Goal: Task Accomplishment & Management: Manage account settings

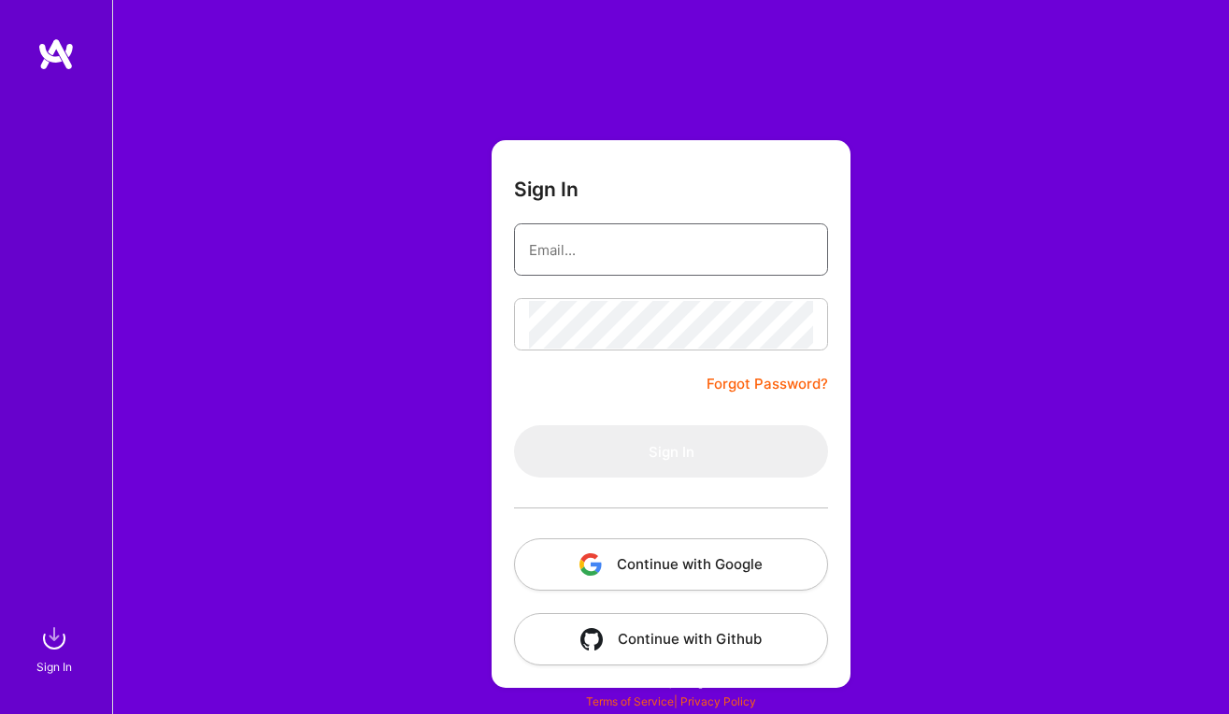
type input "[EMAIL_ADDRESS][DOMAIN_NAME]"
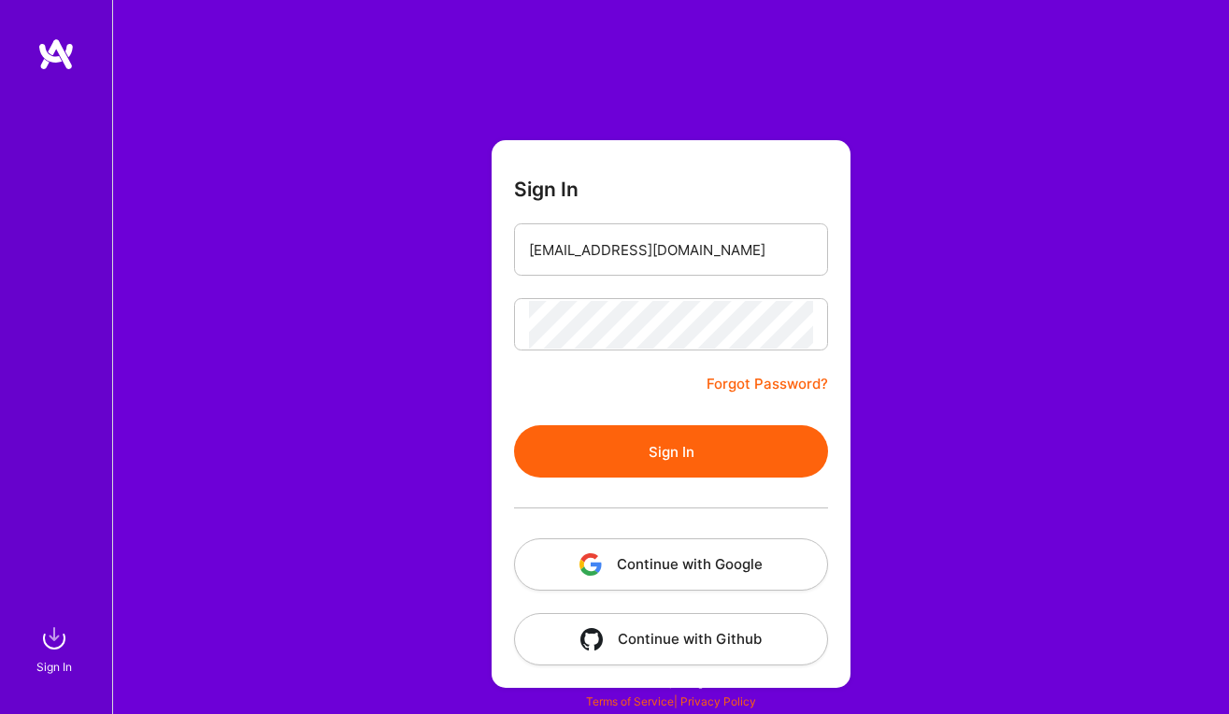
click at [628, 443] on button "Sign In" at bounding box center [671, 451] width 314 height 52
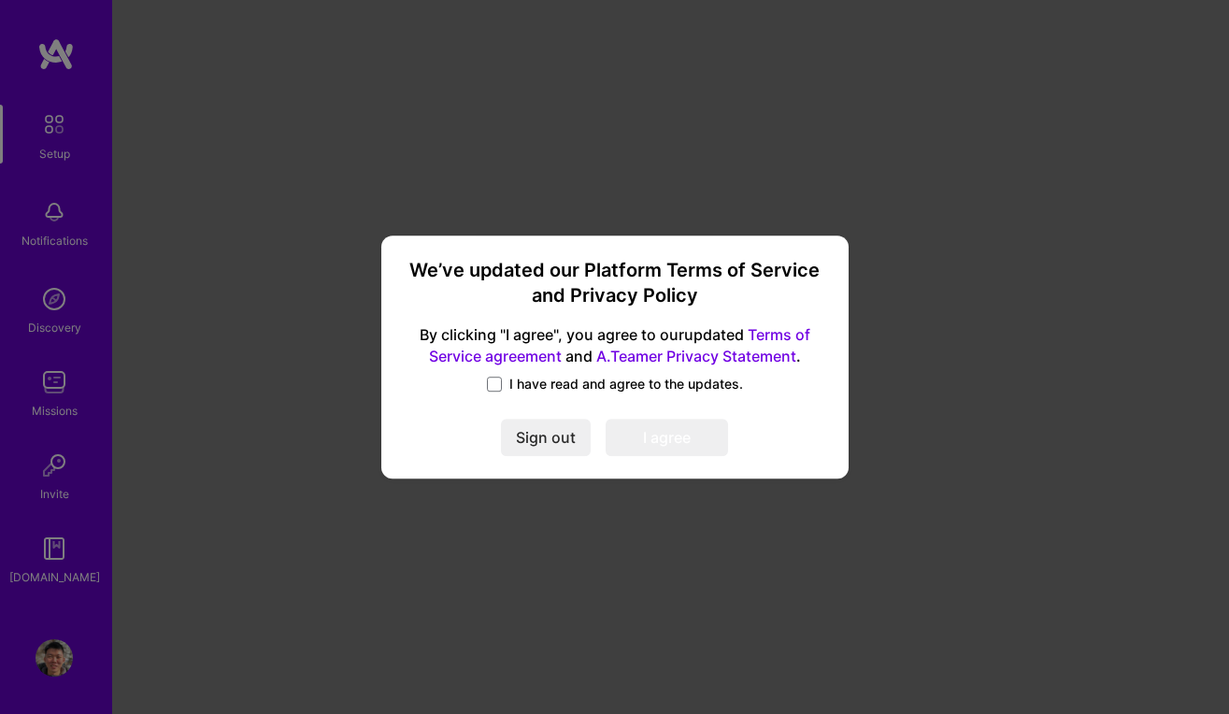
click at [522, 383] on span "I have read and agree to the updates." at bounding box center [626, 384] width 234 height 19
click at [0, 0] on input "I have read and agree to the updates." at bounding box center [0, 0] width 0 height 0
click at [649, 435] on button "I agree" at bounding box center [666, 437] width 122 height 37
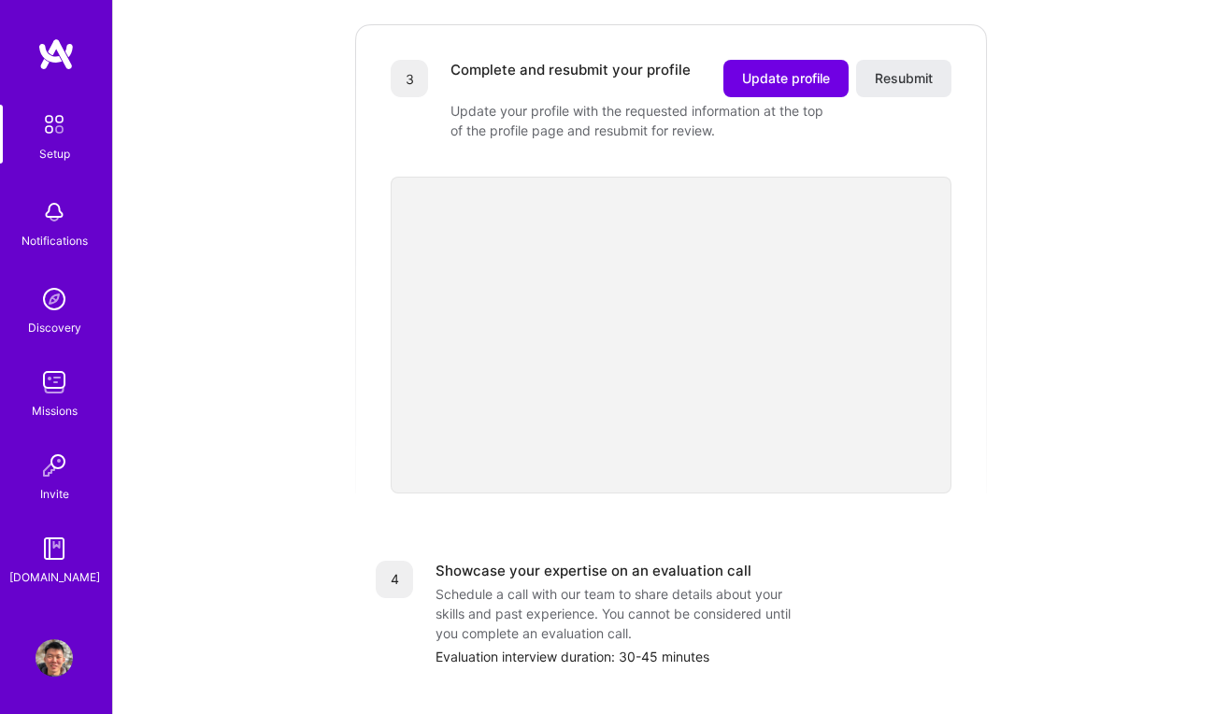
scroll to position [570, 0]
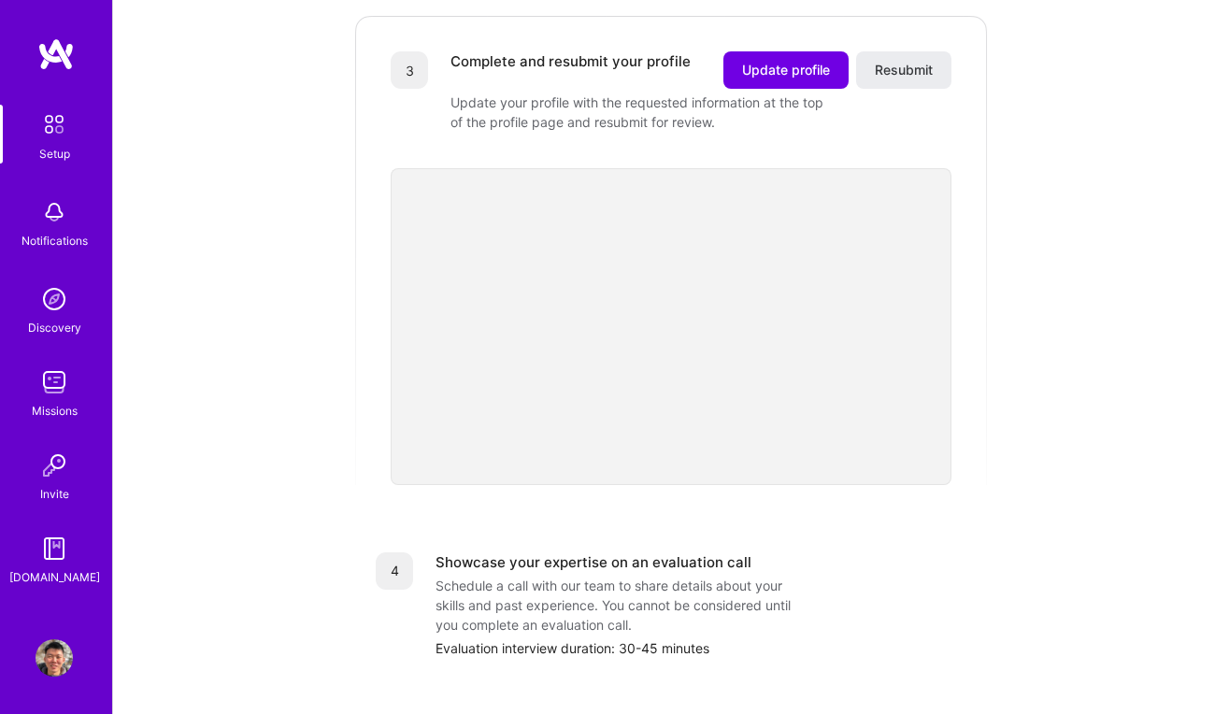
click at [56, 145] on div "Setup" at bounding box center [54, 154] width 31 height 20
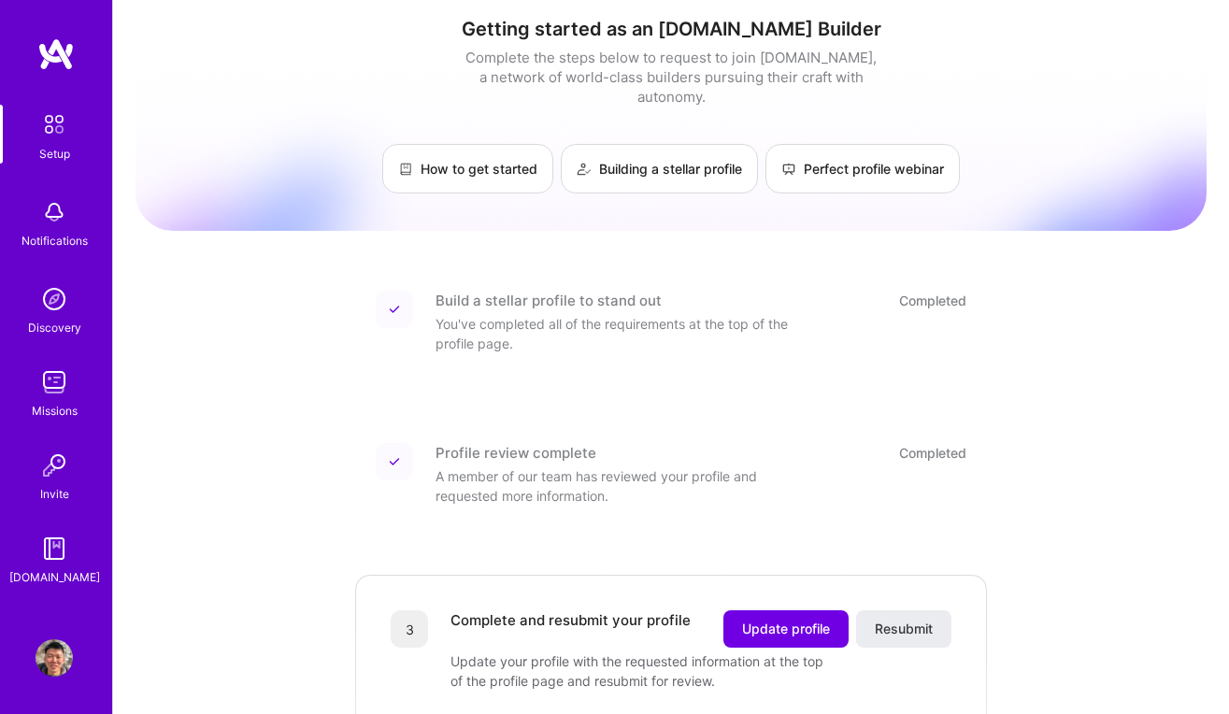
scroll to position [0, 0]
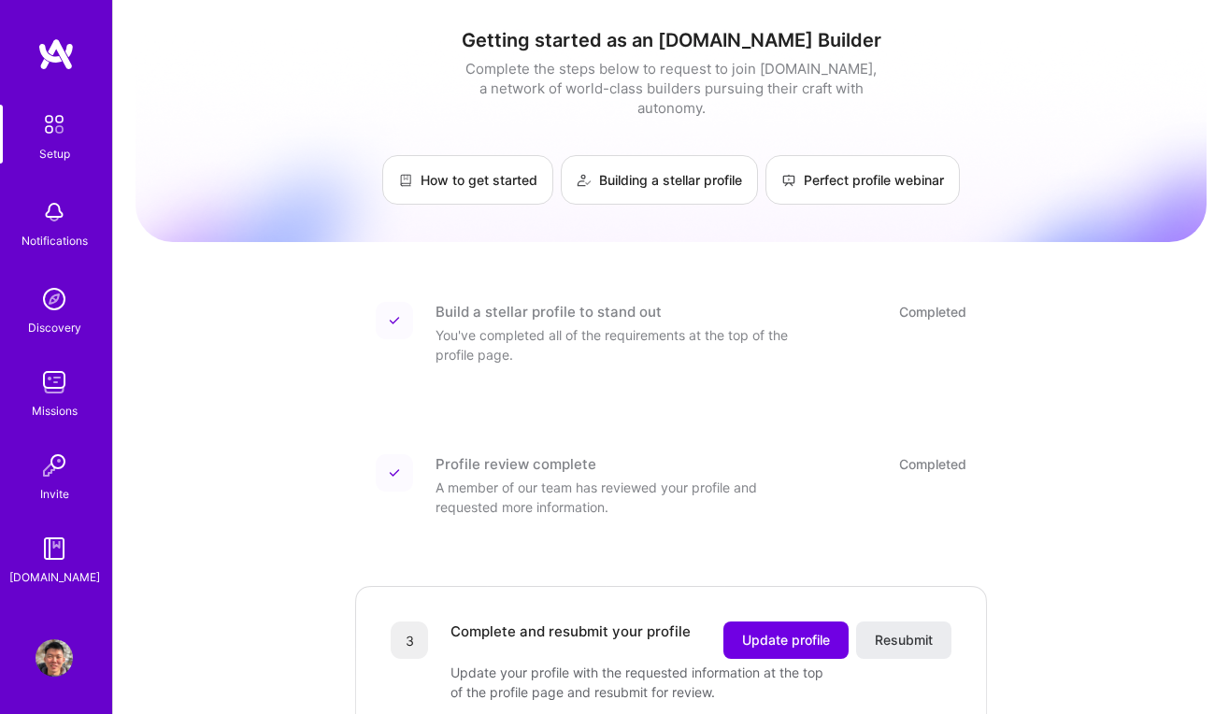
click at [63, 642] on img at bounding box center [54, 657] width 37 height 37
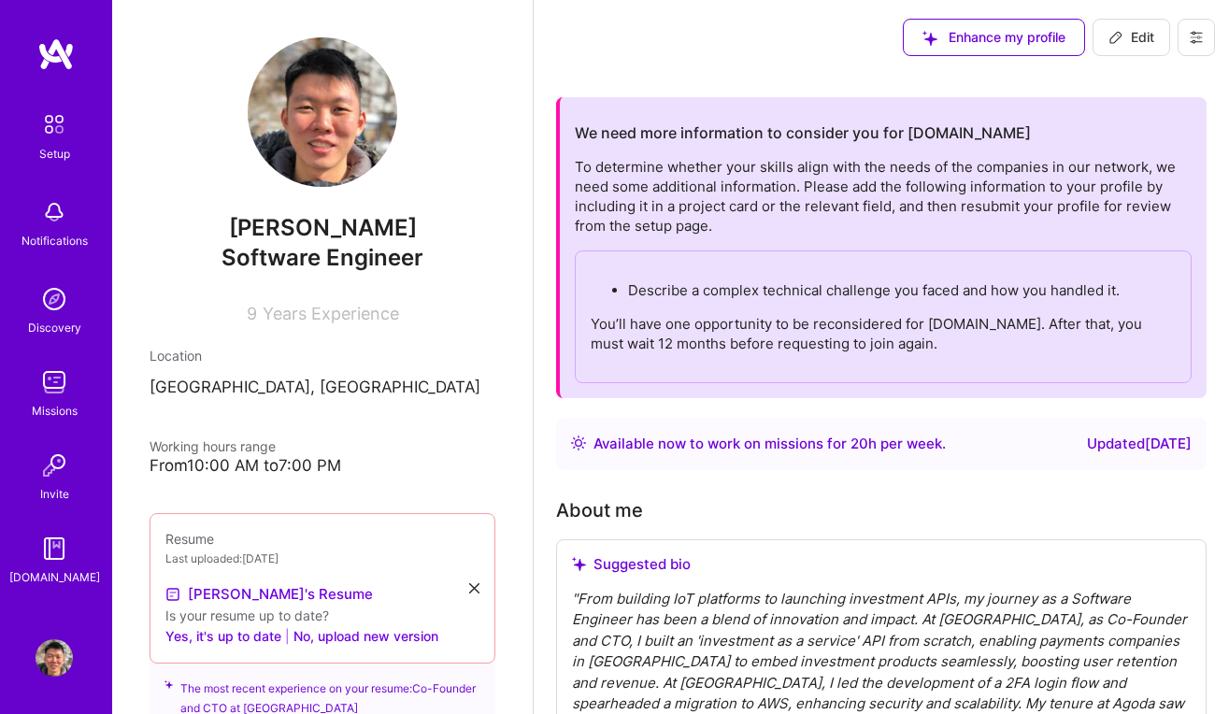
click at [1197, 43] on icon at bounding box center [1195, 37] width 15 height 15
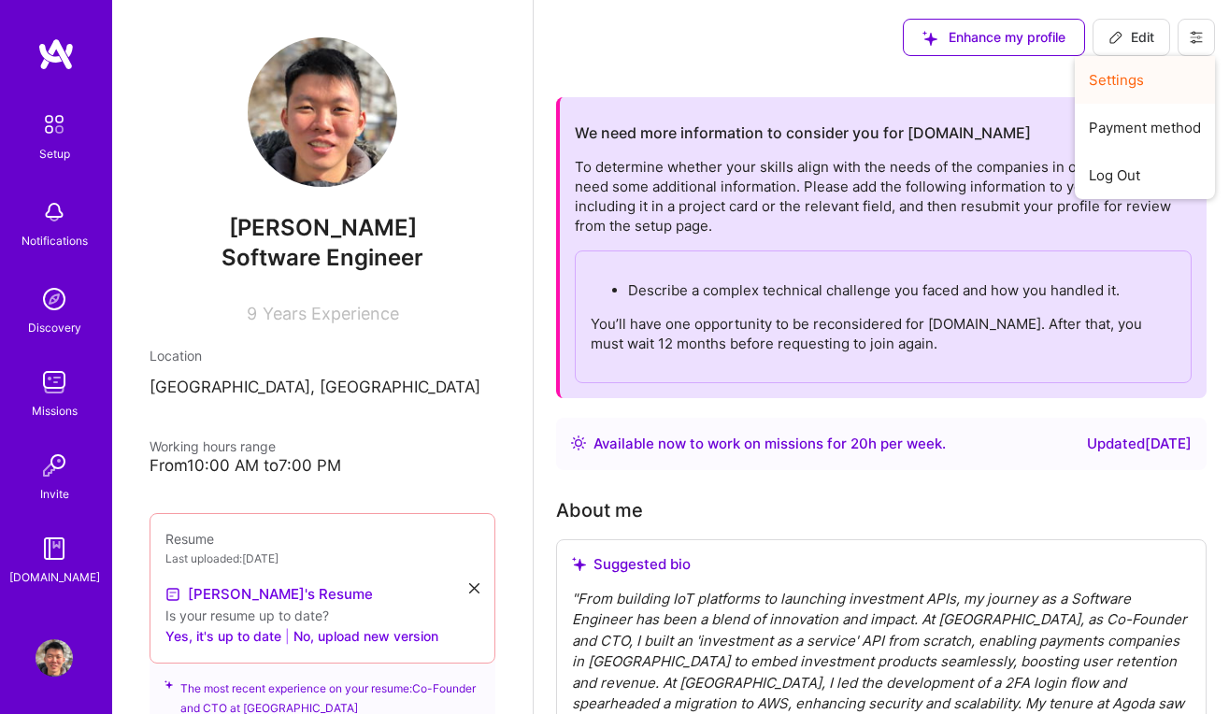
click at [1120, 84] on button "Settings" at bounding box center [1144, 80] width 140 height 48
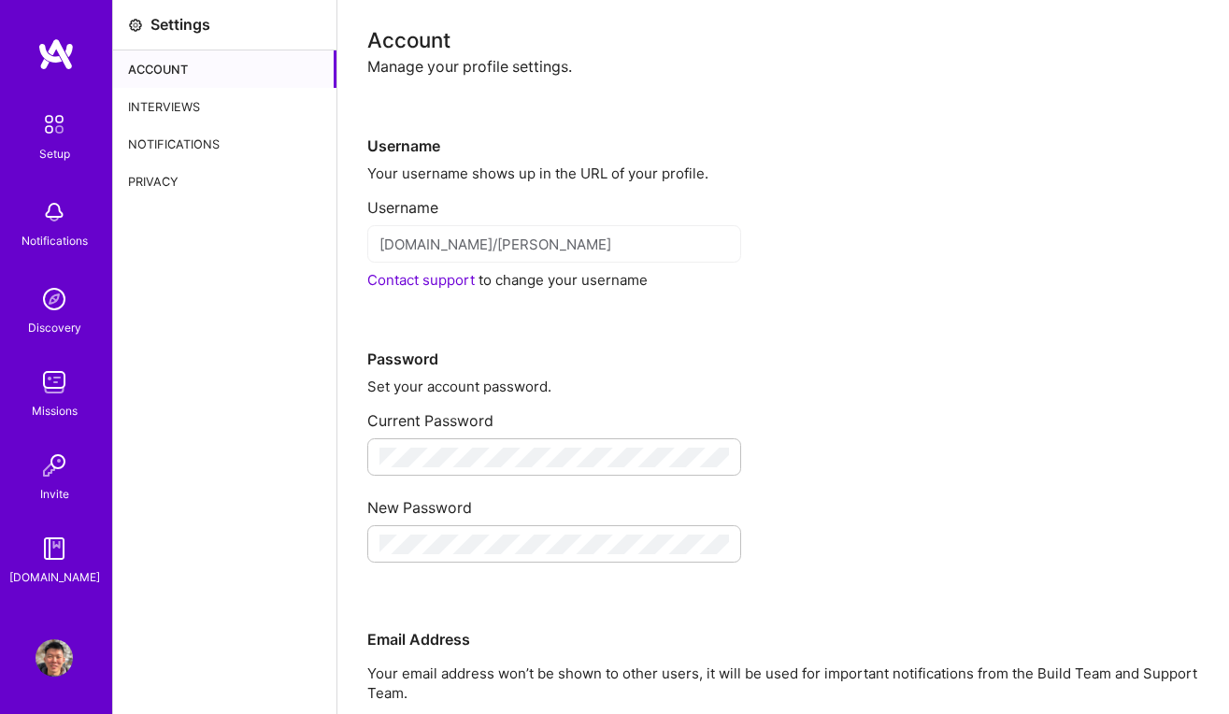
click at [190, 110] on div "Interviews" at bounding box center [224, 106] width 223 height 37
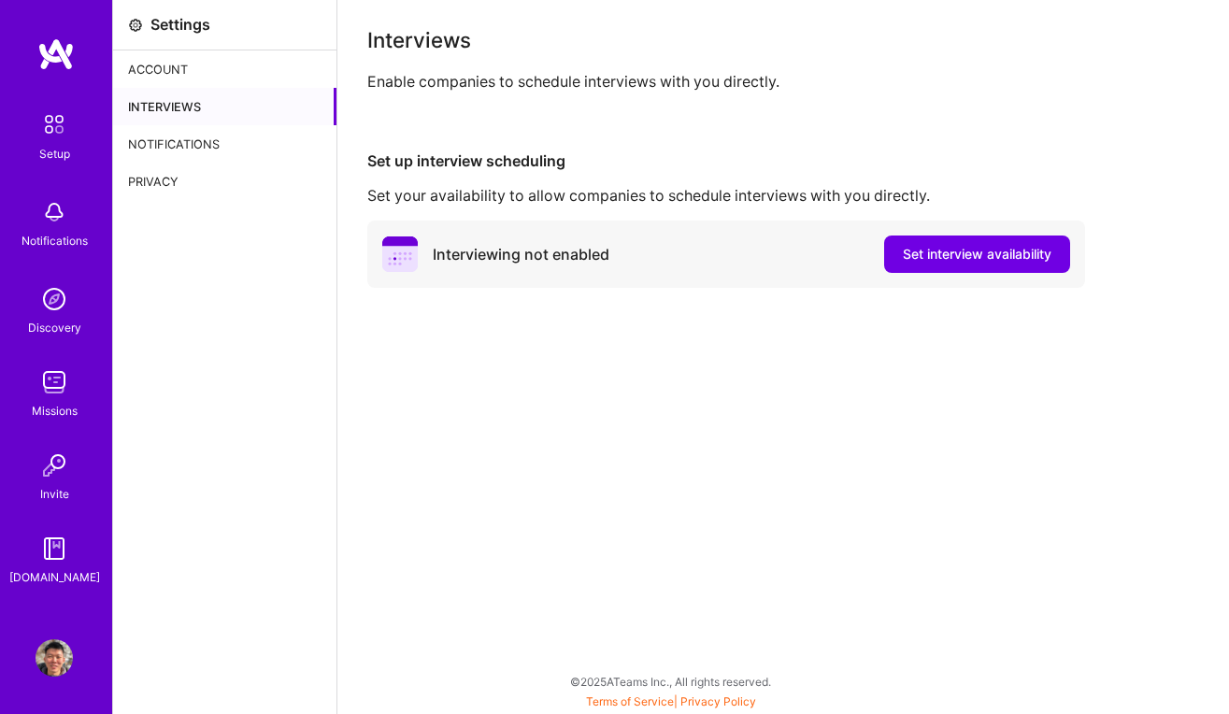
click at [199, 135] on div "Notifications" at bounding box center [224, 143] width 223 height 37
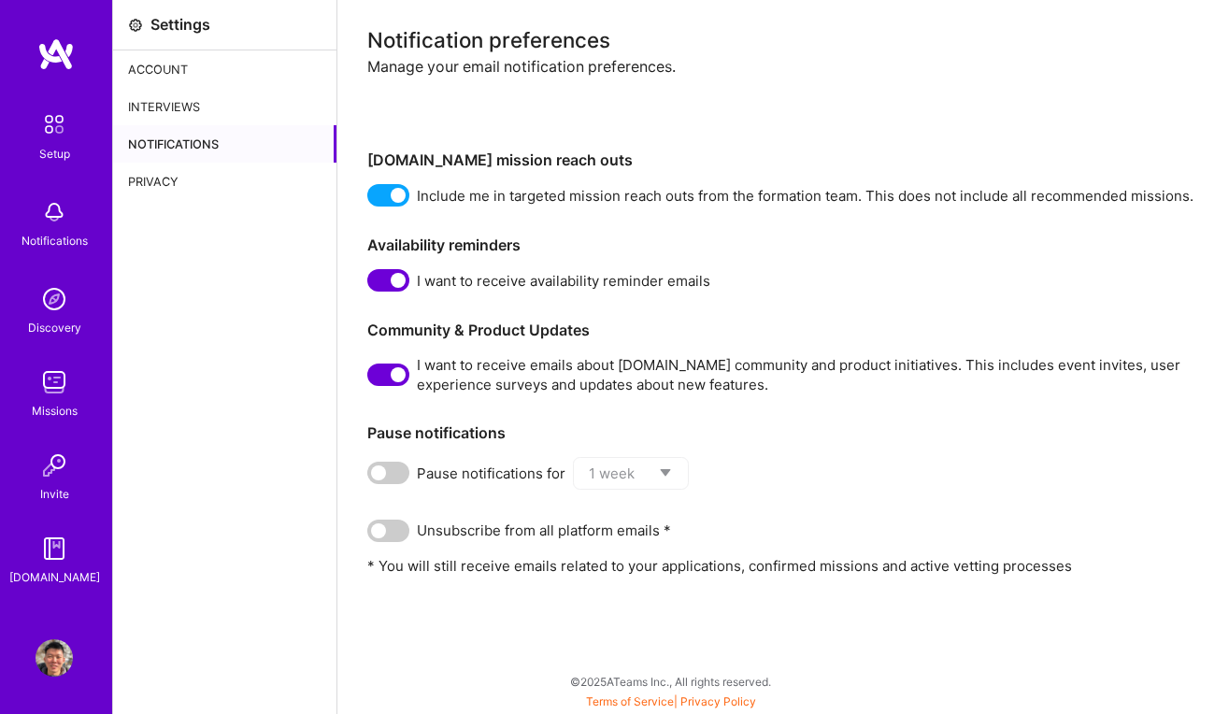
click at [203, 176] on div "Privacy" at bounding box center [224, 181] width 223 height 37
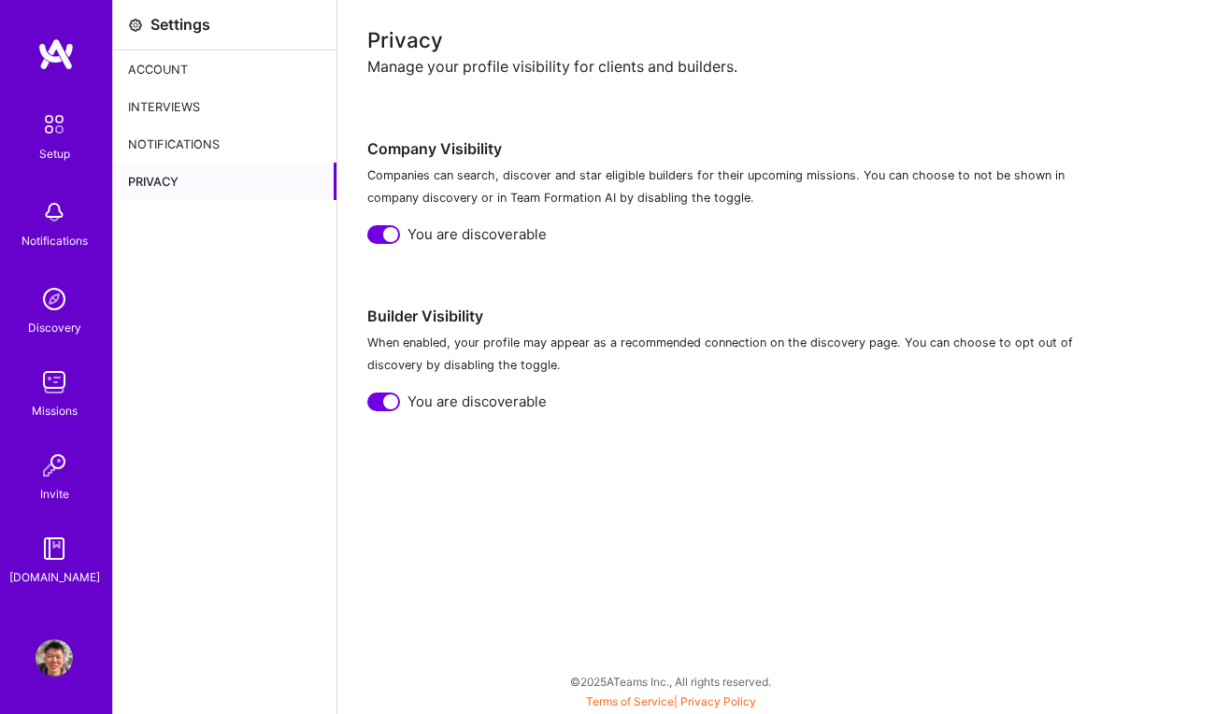
click at [383, 401] on div at bounding box center [390, 401] width 15 height 15
click at [392, 227] on div at bounding box center [390, 234] width 15 height 15
click at [58, 135] on img at bounding box center [54, 124] width 39 height 39
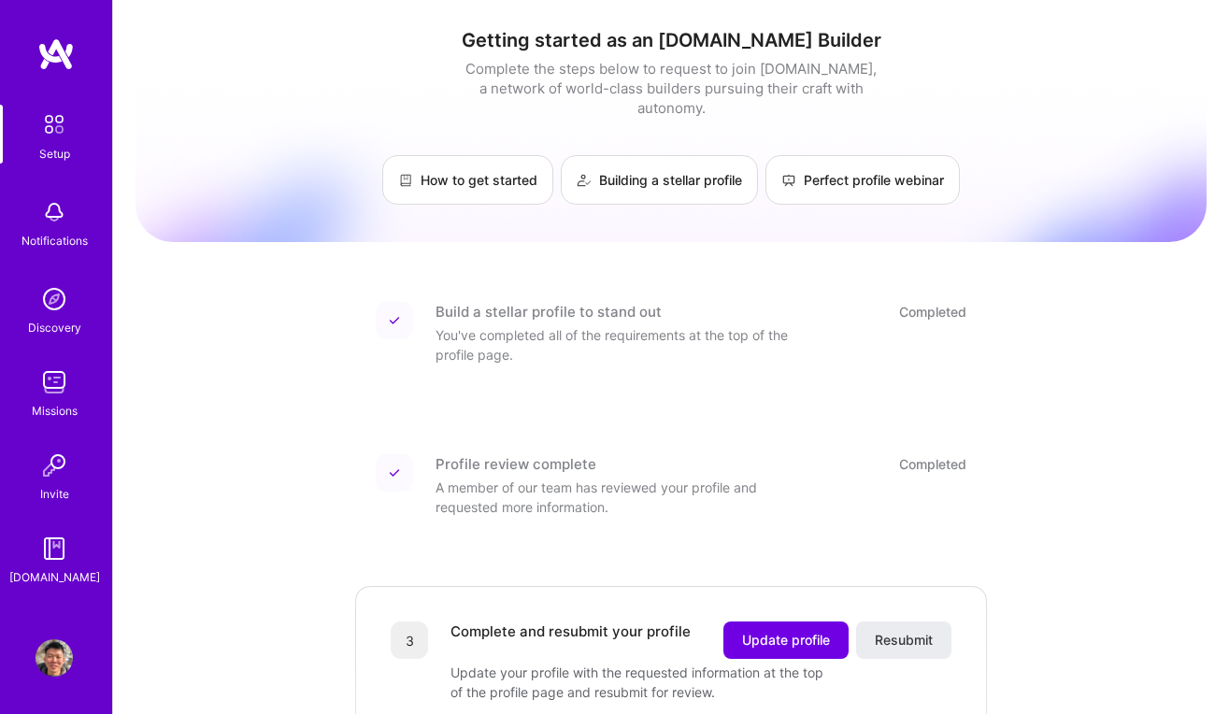
click at [47, 391] on img at bounding box center [54, 381] width 37 height 37
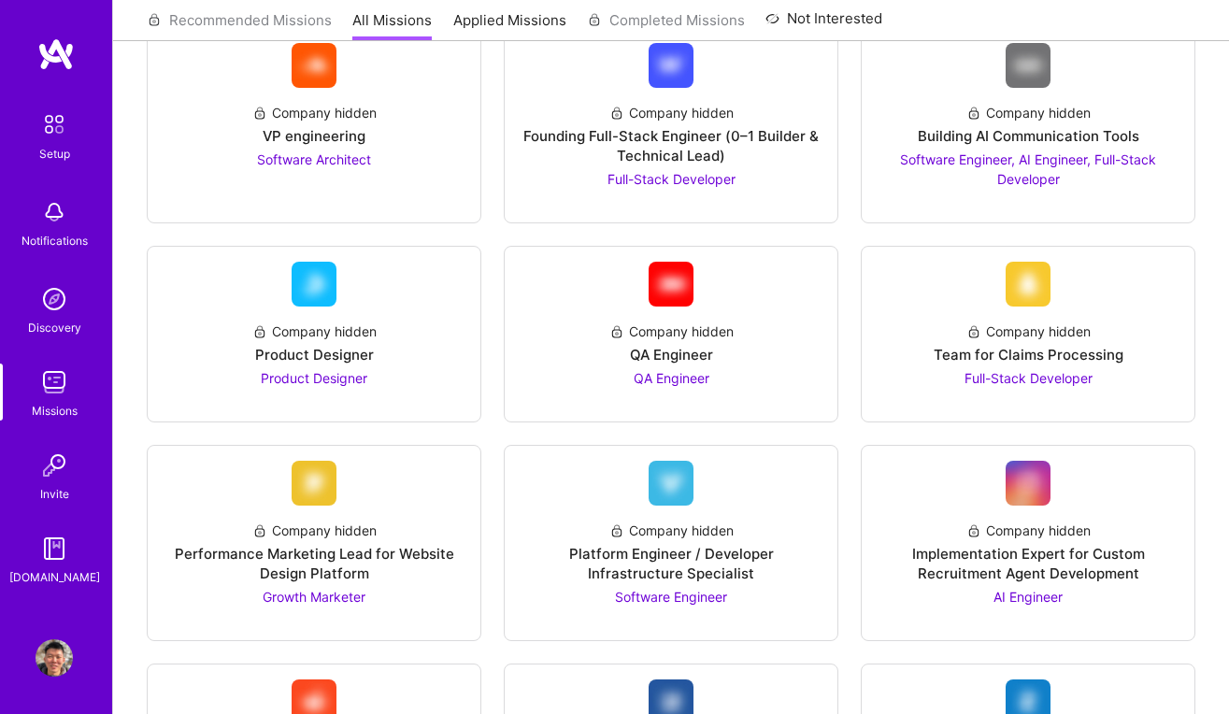
scroll to position [1006, 0]
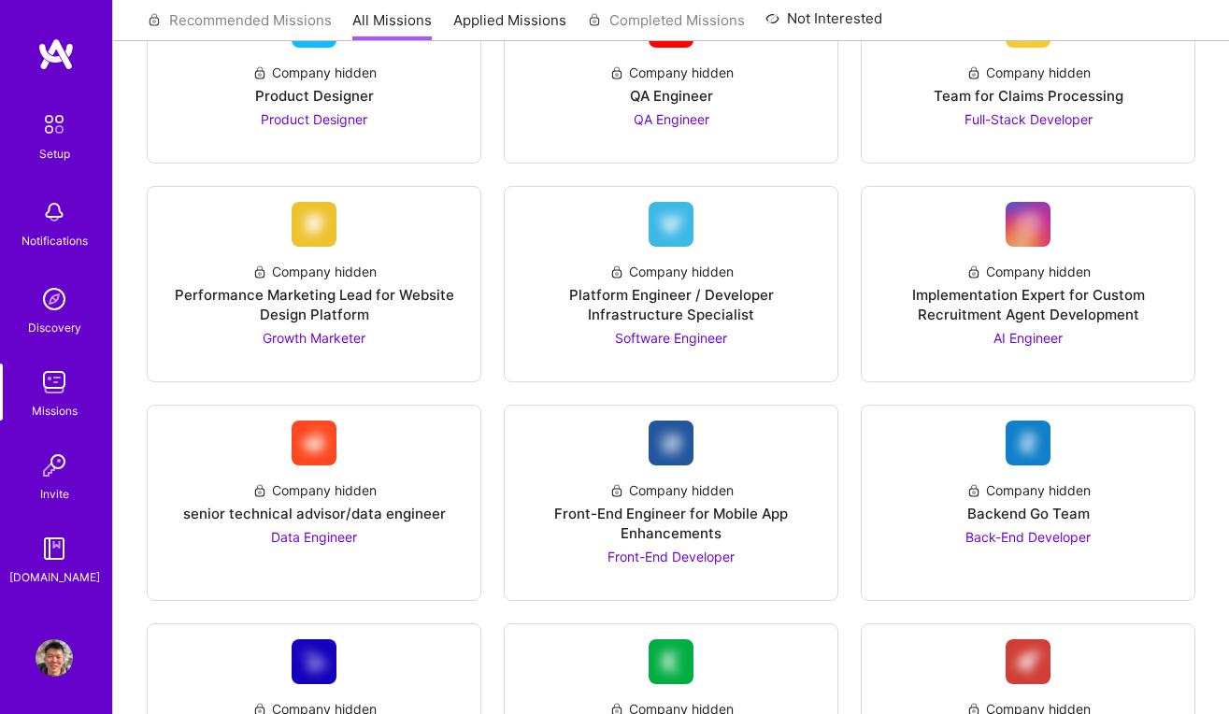
click at [66, 474] on img at bounding box center [54, 465] width 37 height 37
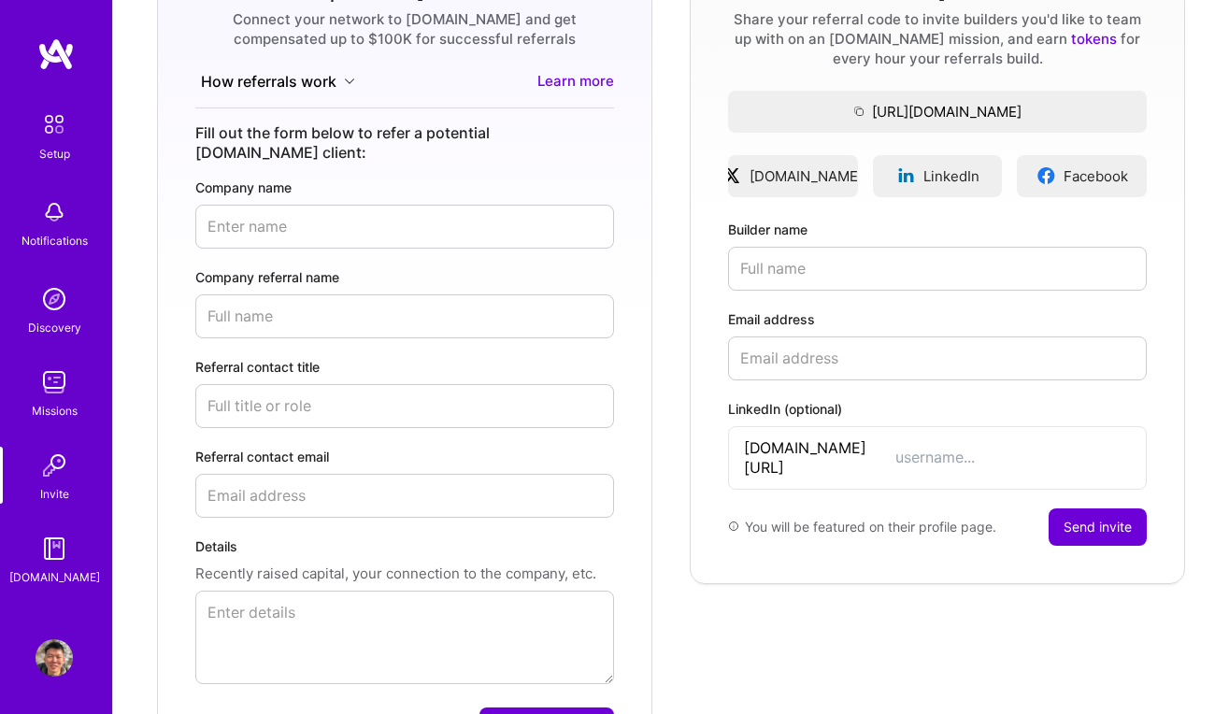
scroll to position [399, 0]
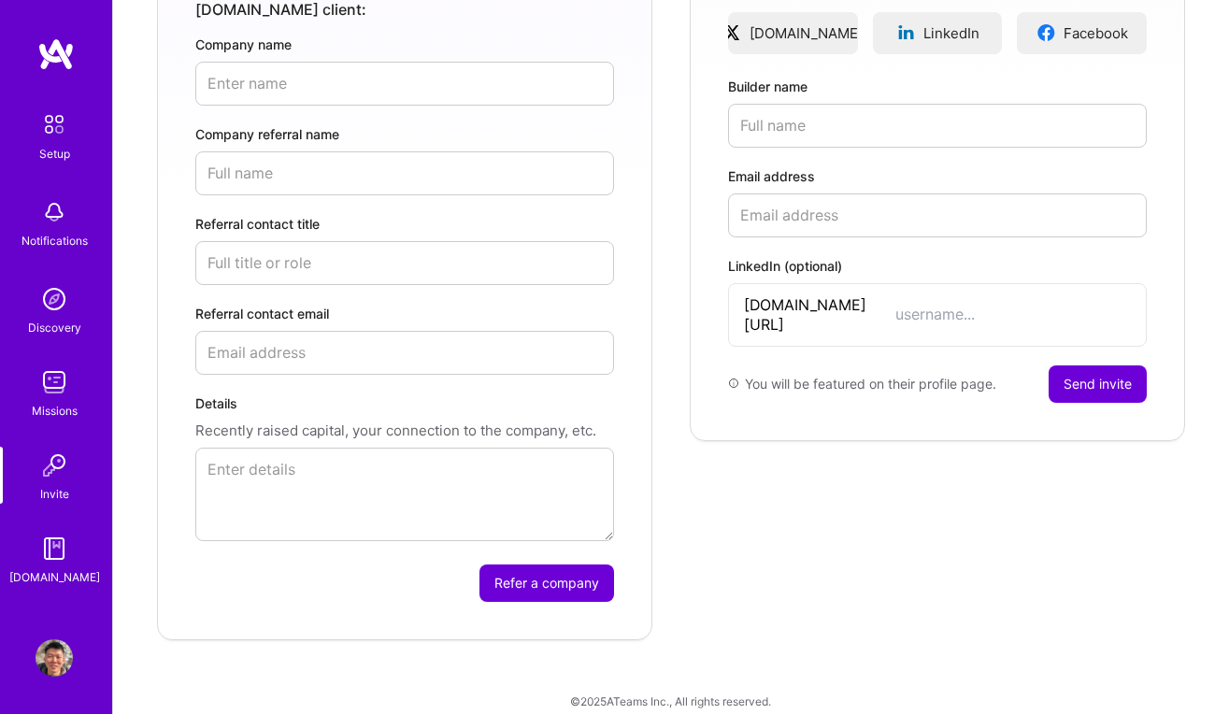
click at [57, 549] on img at bounding box center [54, 548] width 37 height 37
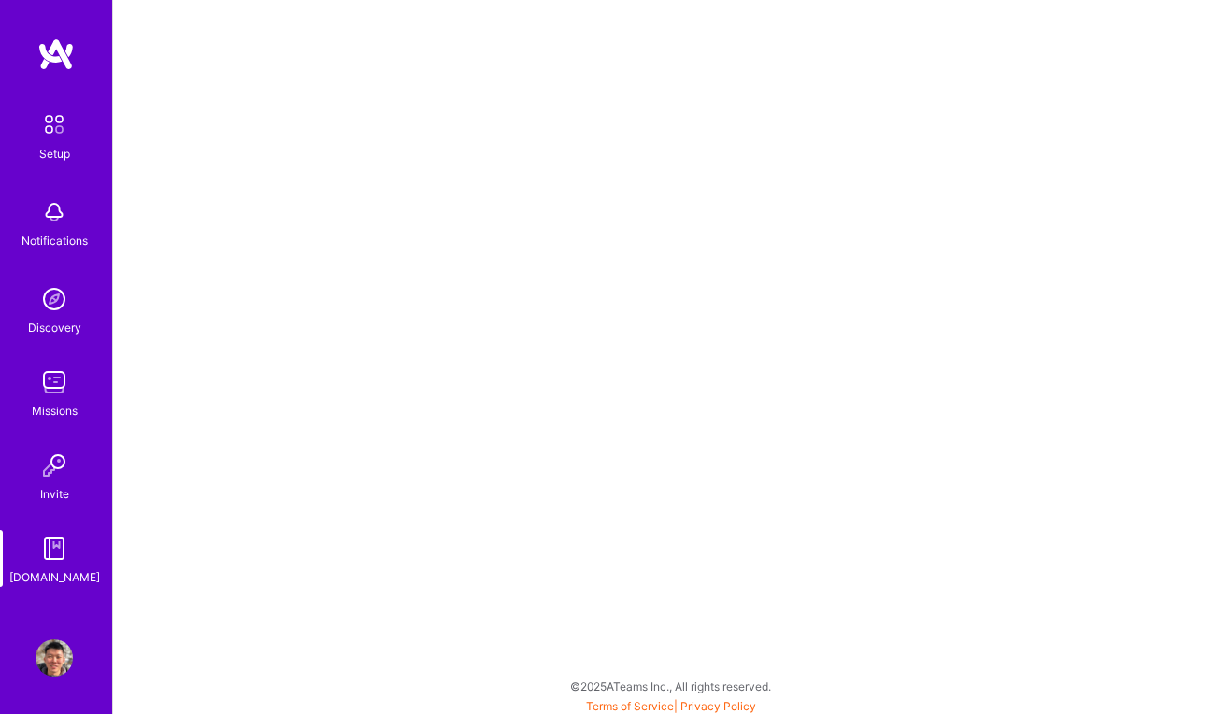
click at [66, 676] on div "Setup Notifications Discovery Missions Invite [DOMAIN_NAME] Profile" at bounding box center [56, 357] width 112 height 714
click at [65, 663] on img at bounding box center [54, 657] width 37 height 37
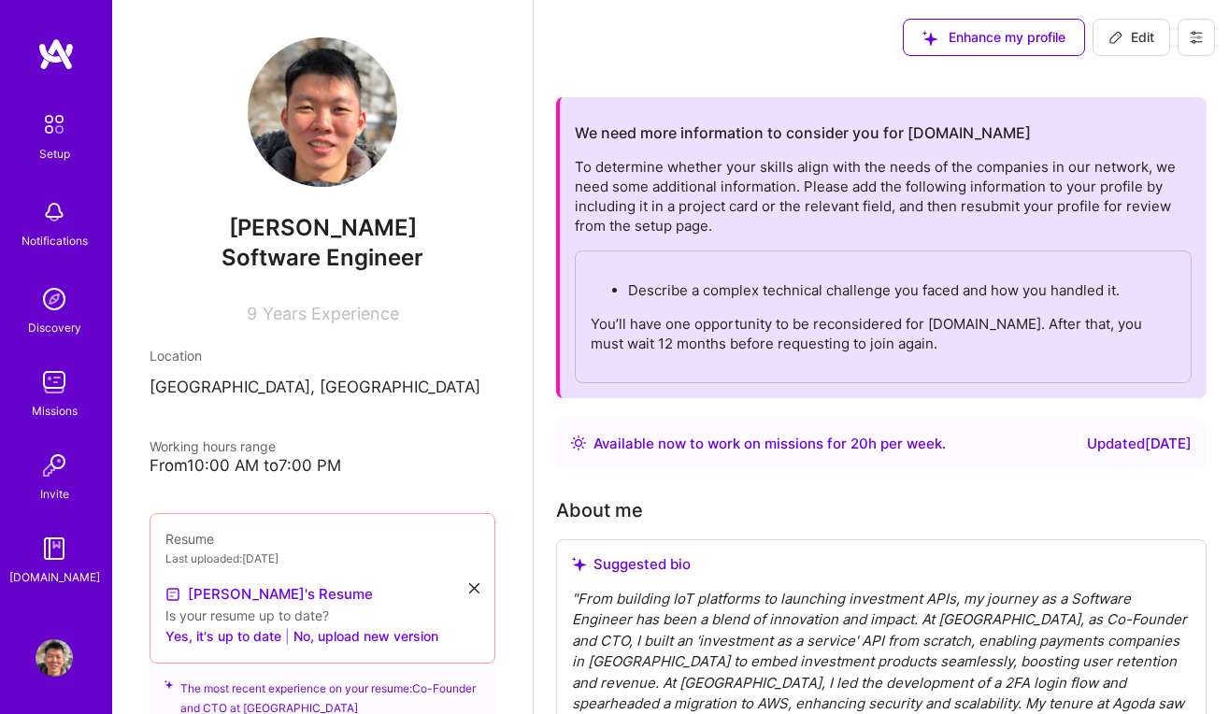
click at [1137, 36] on span "Edit" at bounding box center [1131, 37] width 46 height 19
select select "US"
select select "Right Now"
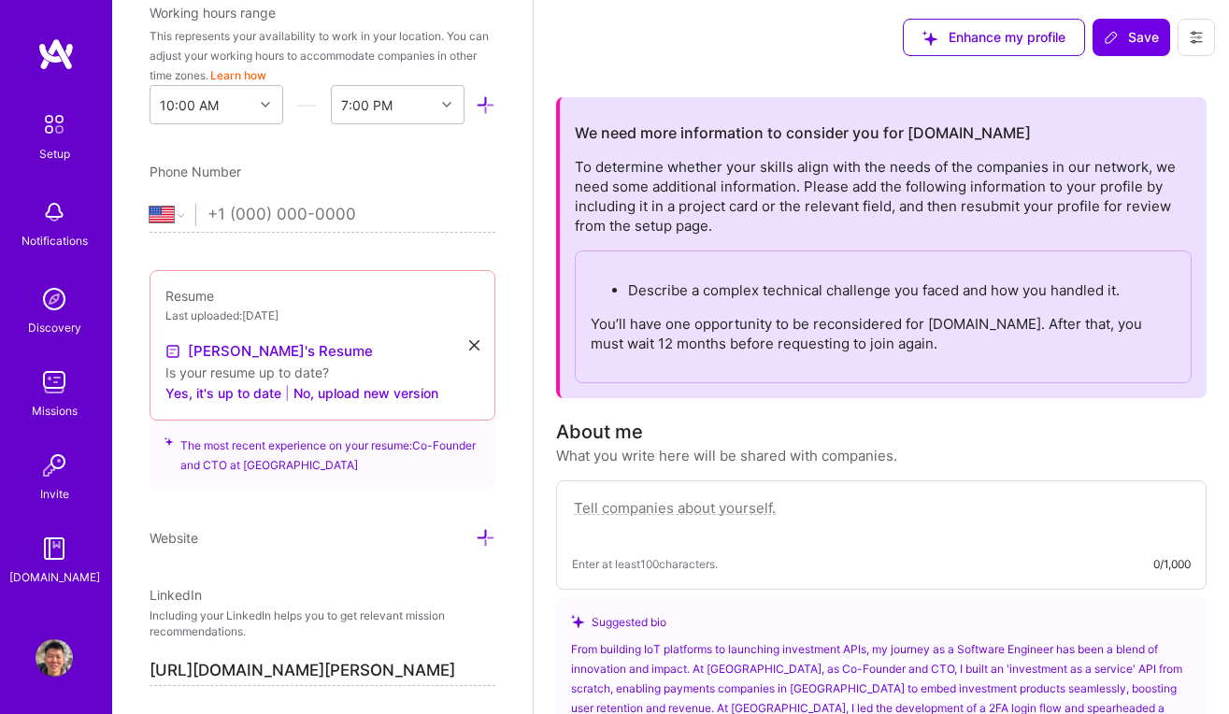
scroll to position [604, 0]
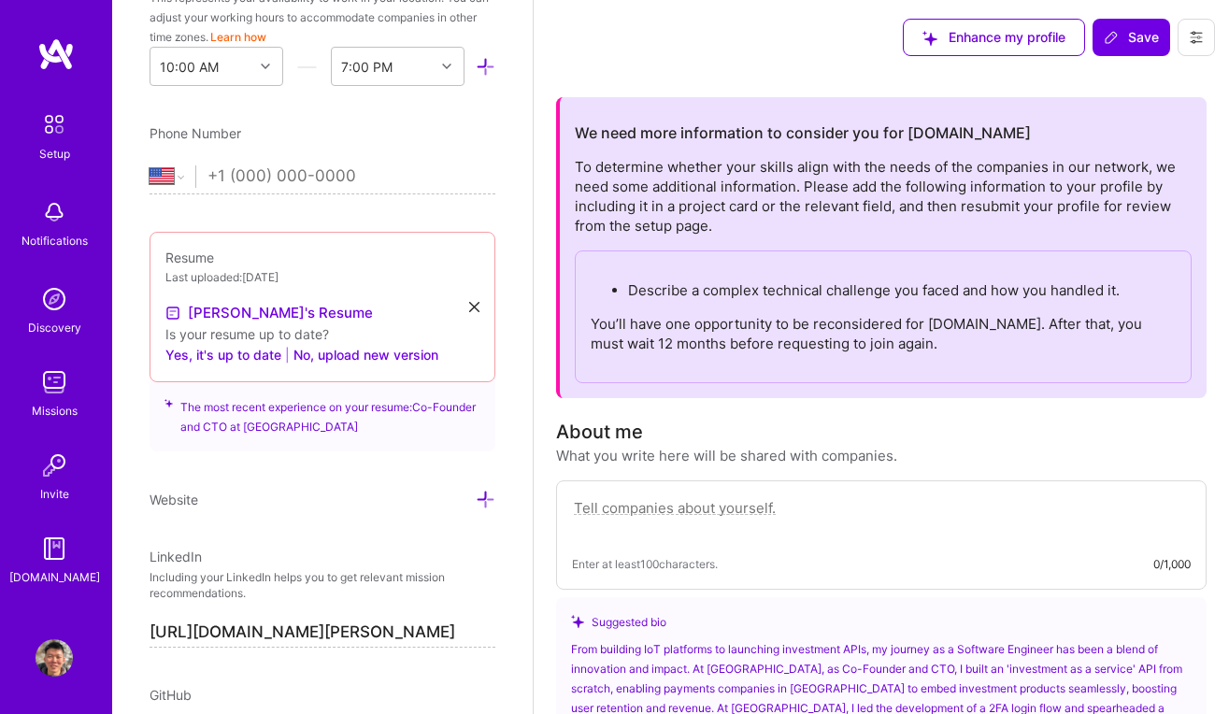
click at [1193, 48] on button at bounding box center [1195, 37] width 37 height 37
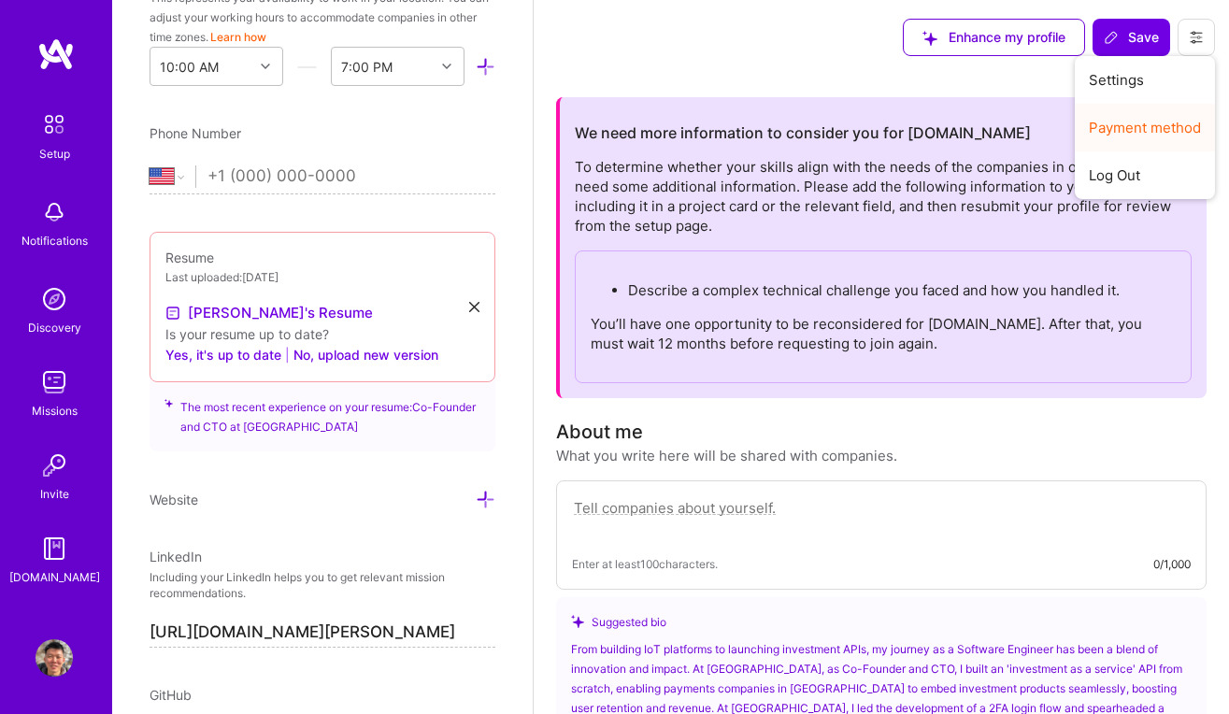
click at [1158, 126] on button "Payment method" at bounding box center [1144, 128] width 140 height 48
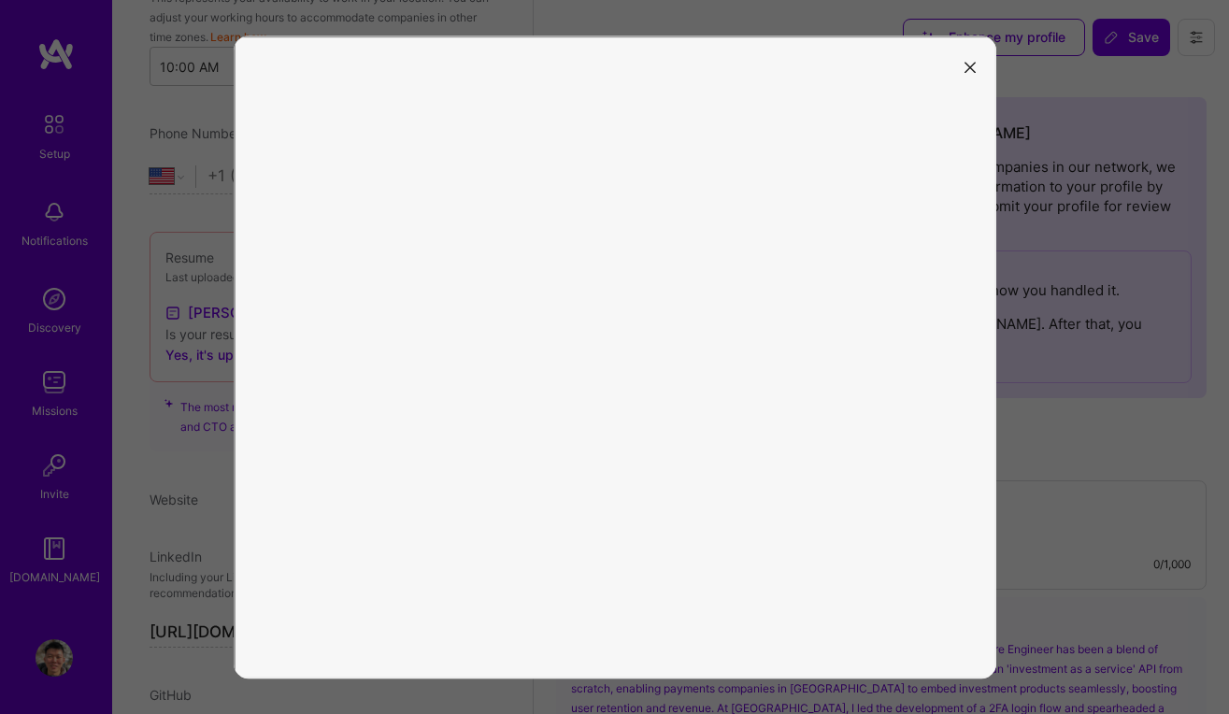
click at [964, 64] on icon "modal" at bounding box center [969, 67] width 11 height 11
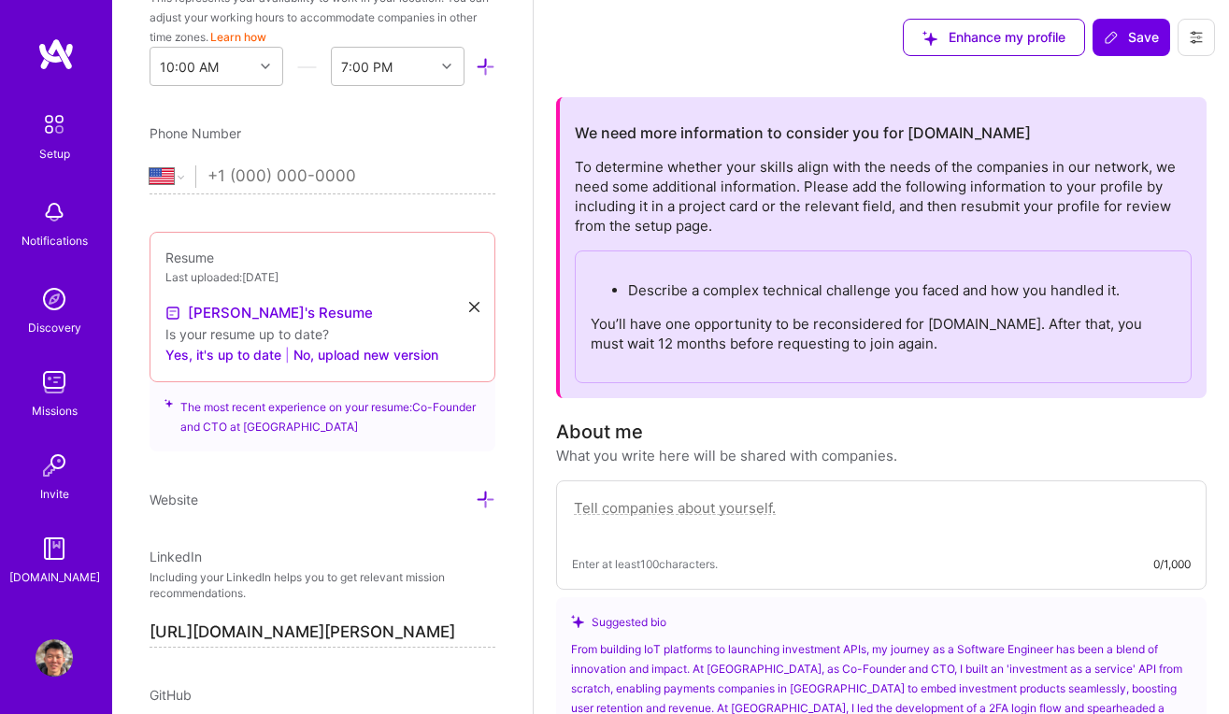
click at [1207, 48] on button at bounding box center [1195, 37] width 37 height 37
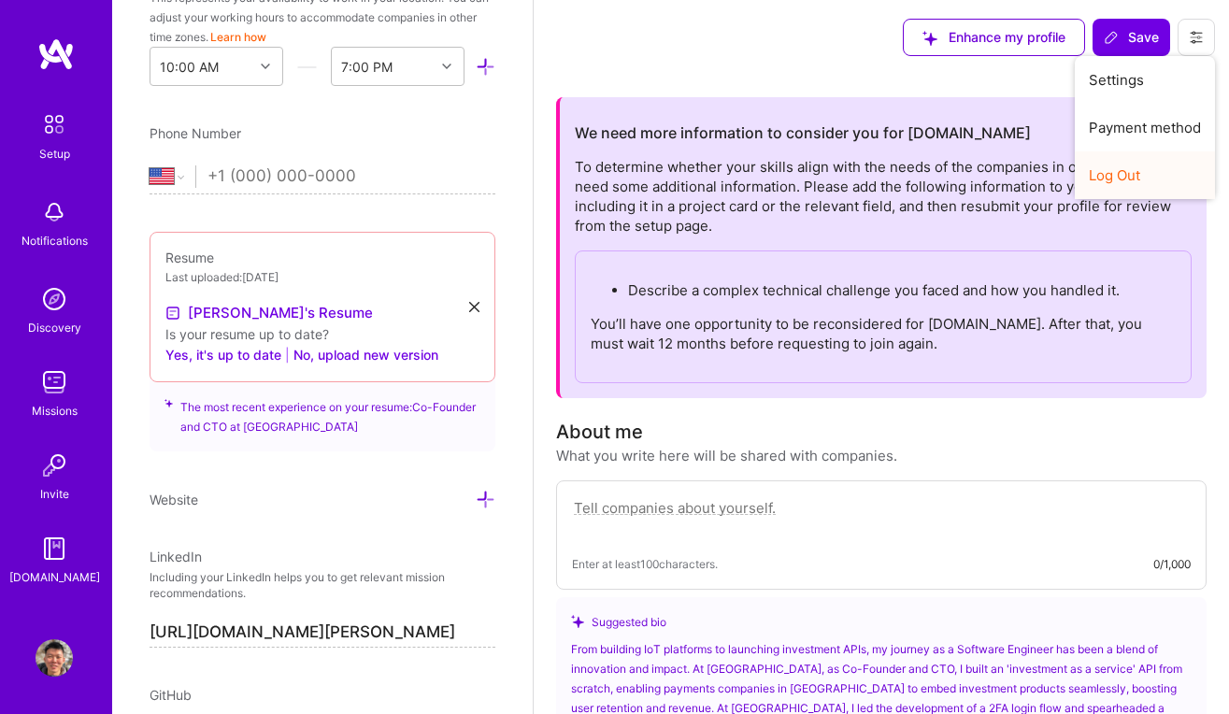
click at [1138, 171] on button "Log Out" at bounding box center [1144, 175] width 140 height 48
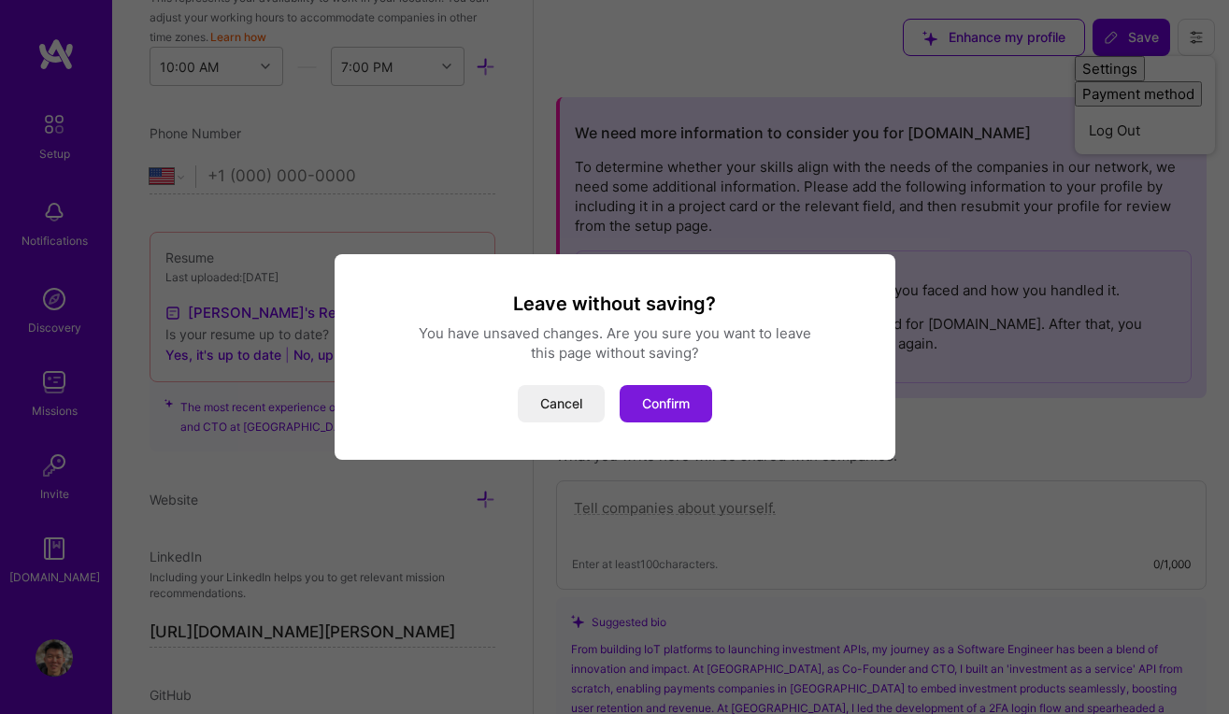
click at [680, 388] on button "Confirm" at bounding box center [665, 403] width 92 height 37
